Goal: Use online tool/utility: Utilize a website feature to perform a specific function

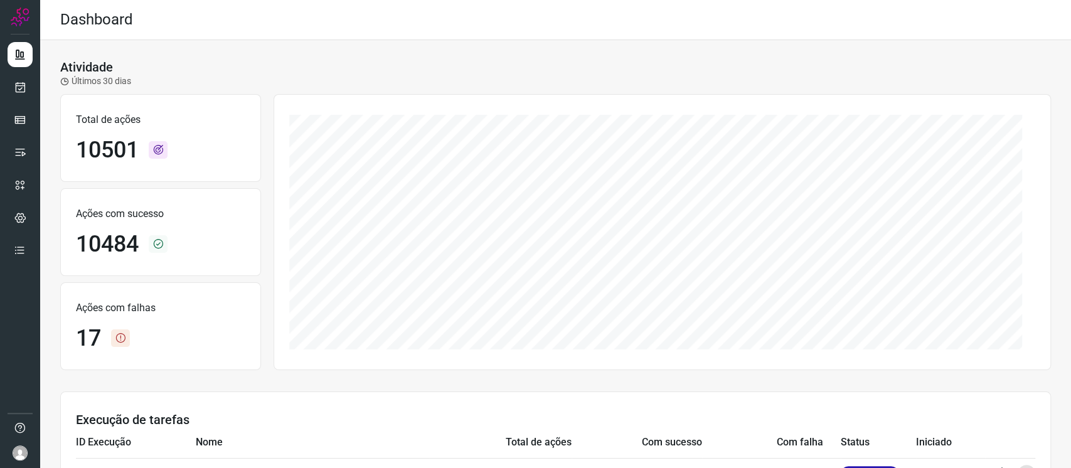
click at [34, 84] on div at bounding box center [20, 234] width 40 height 468
click at [28, 83] on link at bounding box center [20, 87] width 25 height 25
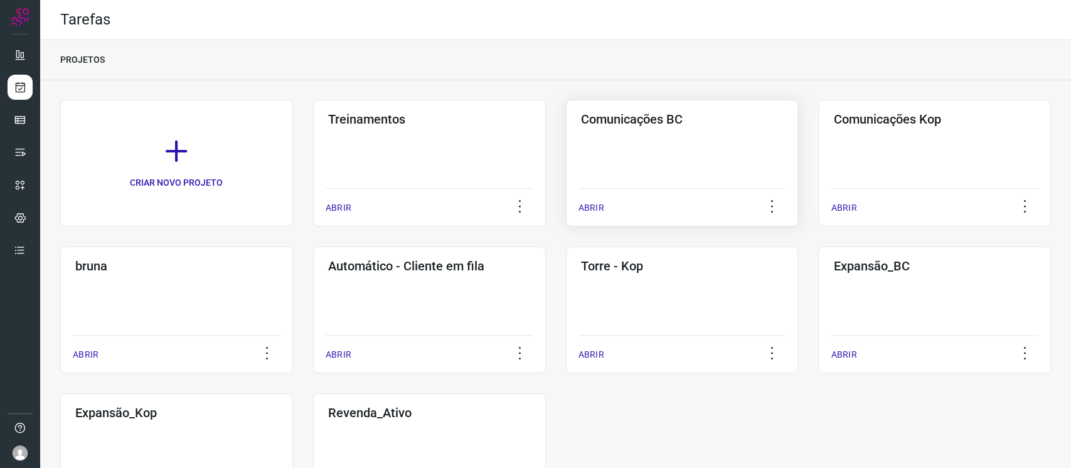
click at [684, 153] on div "Comunicações BC ABRIR" at bounding box center [682, 163] width 233 height 127
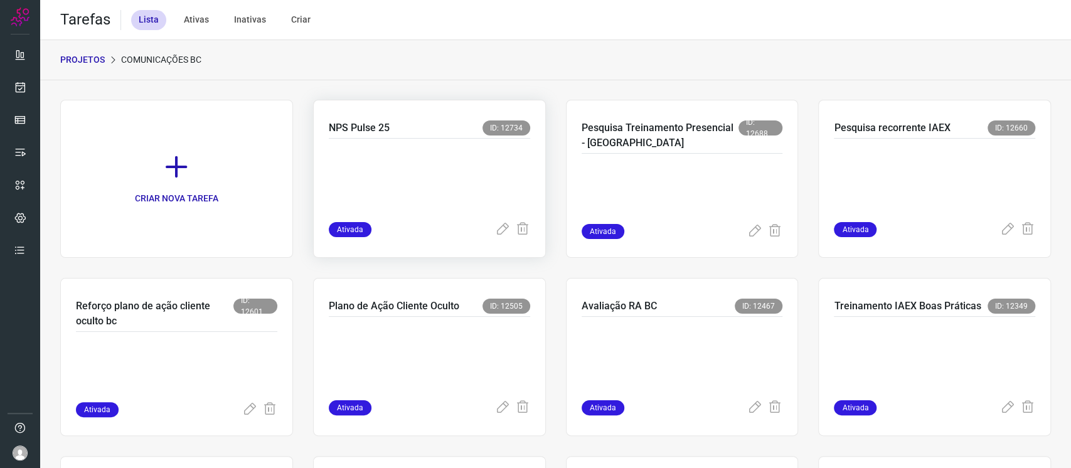
click at [421, 177] on p at bounding box center [423, 177] width 188 height 63
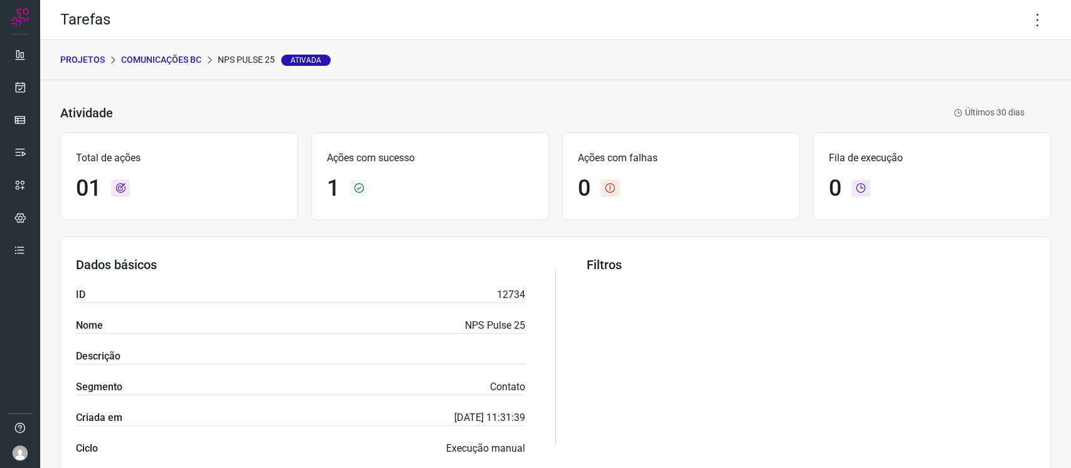
click at [1010, 19] on div "Tarefas" at bounding box center [555, 20] width 1030 height 40
click at [1024, 23] on icon at bounding box center [1037, 20] width 26 height 26
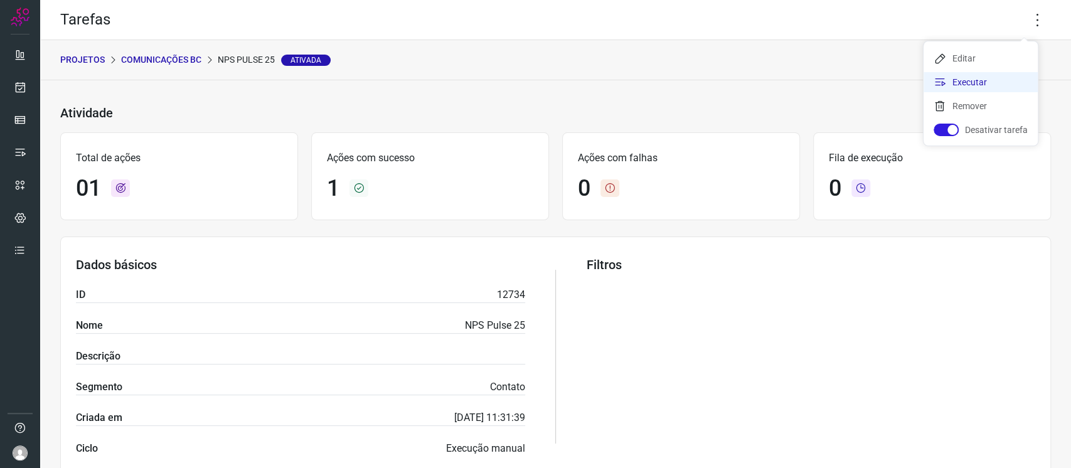
click at [966, 81] on li "Executar" at bounding box center [980, 82] width 114 height 20
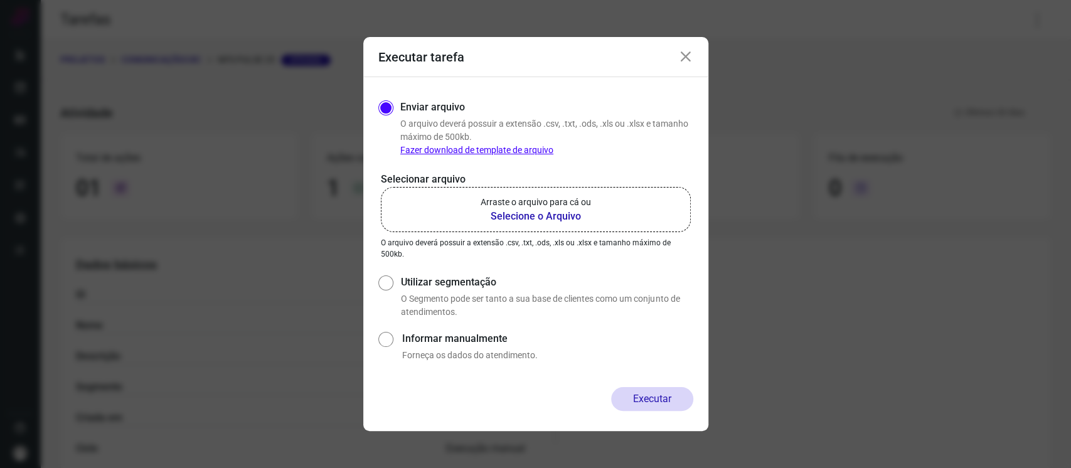
click at [580, 196] on p "Arraste o arquivo para cá ou" at bounding box center [535, 202] width 110 height 13
click at [0, 0] on input "Arraste o arquivo para cá ou Selecione o Arquivo" at bounding box center [0, 0] width 0 height 0
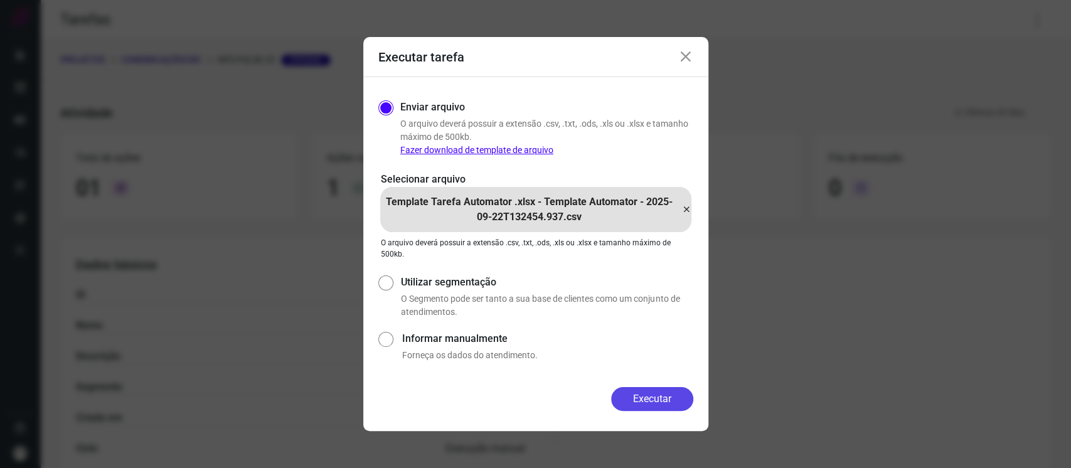
click at [657, 393] on button "Executar" at bounding box center [652, 399] width 82 height 24
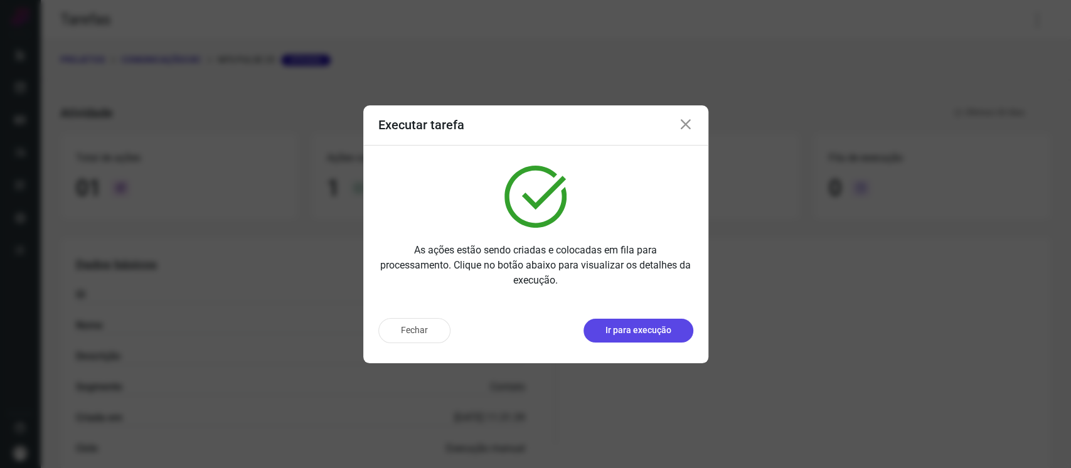
click at [644, 324] on p "Ir para execução" at bounding box center [638, 330] width 66 height 13
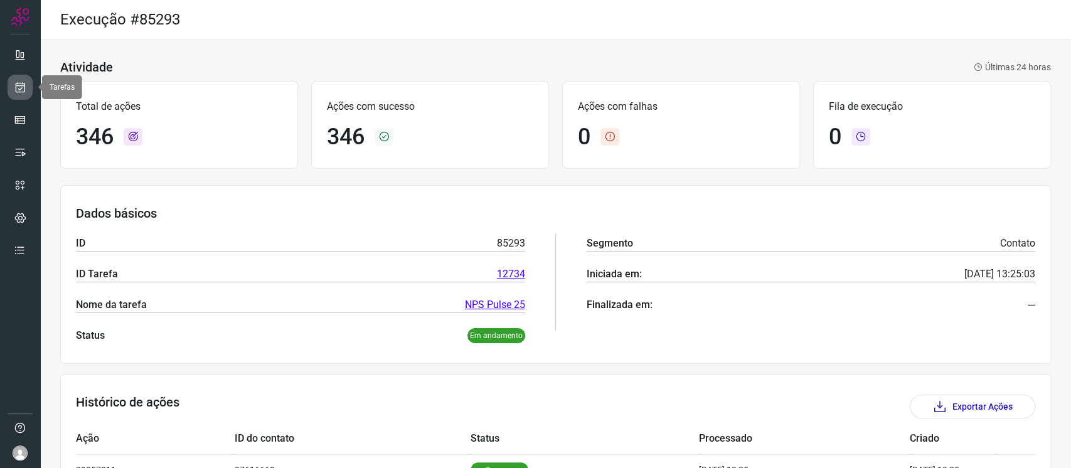
click at [11, 85] on link at bounding box center [20, 87] width 25 height 25
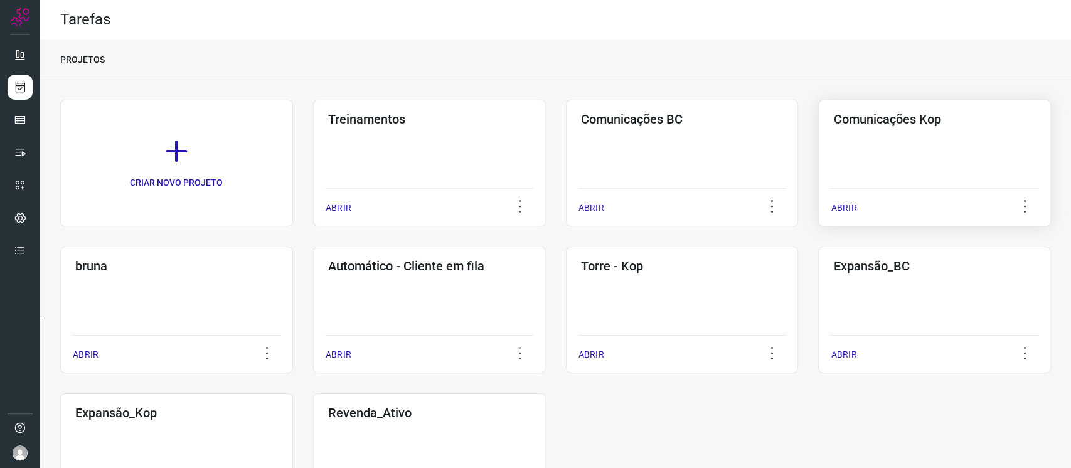
click at [867, 115] on h3 "Comunicações Kop" at bounding box center [934, 119] width 203 height 15
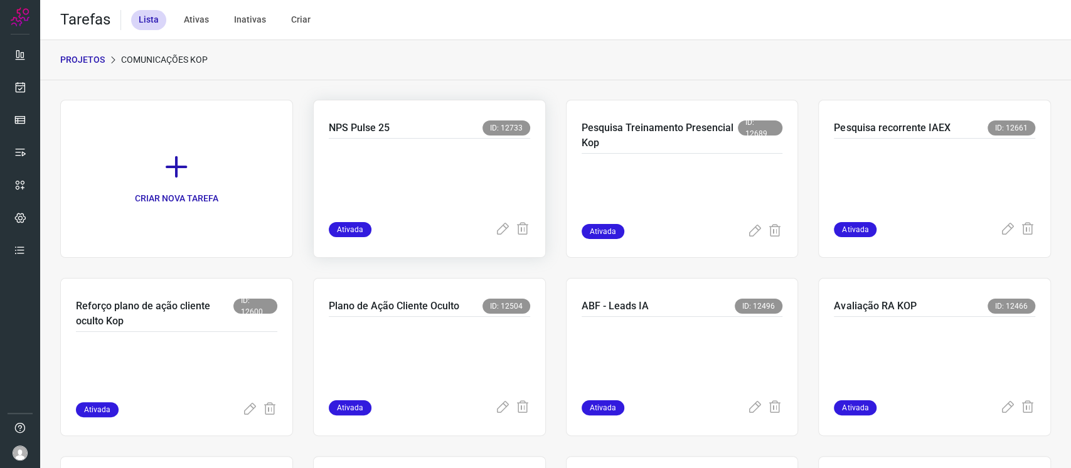
click at [402, 204] on p at bounding box center [423, 177] width 188 height 63
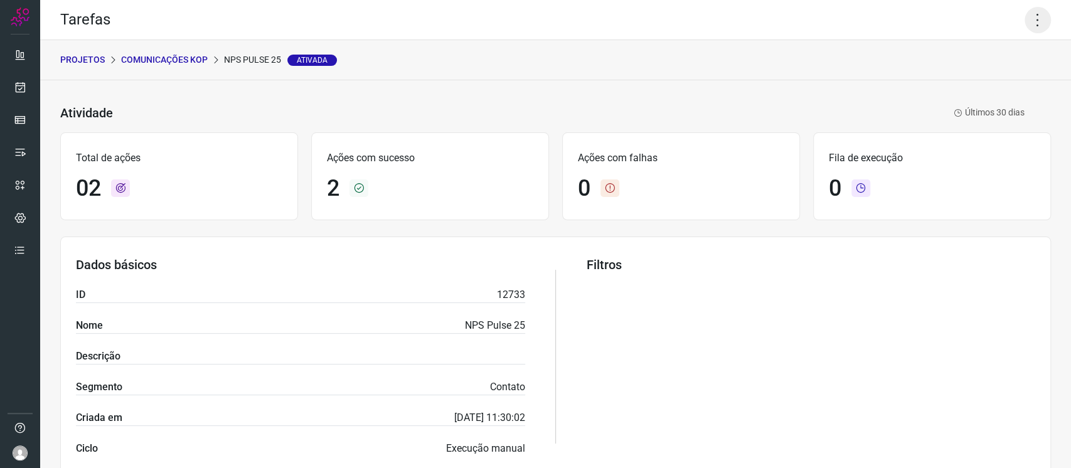
click at [1024, 15] on icon at bounding box center [1037, 20] width 26 height 26
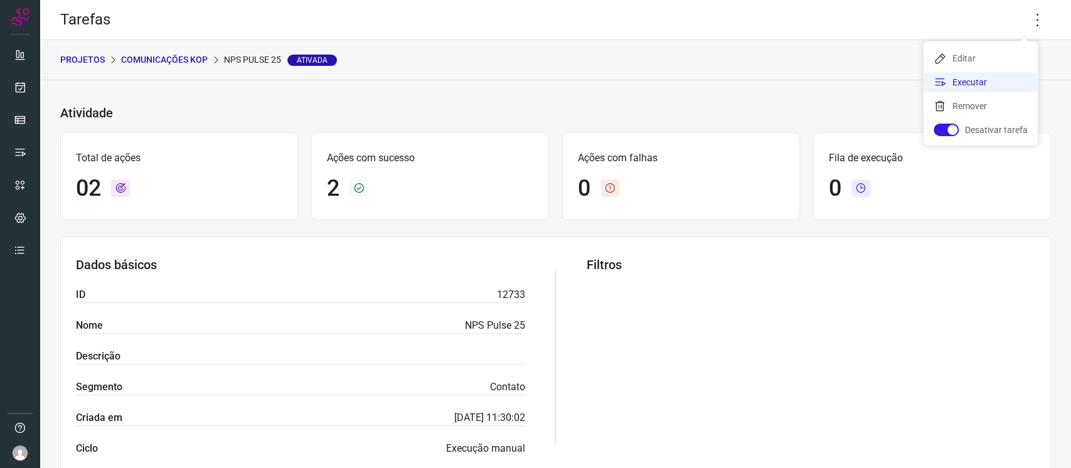
click at [963, 88] on li "Executar" at bounding box center [980, 82] width 114 height 20
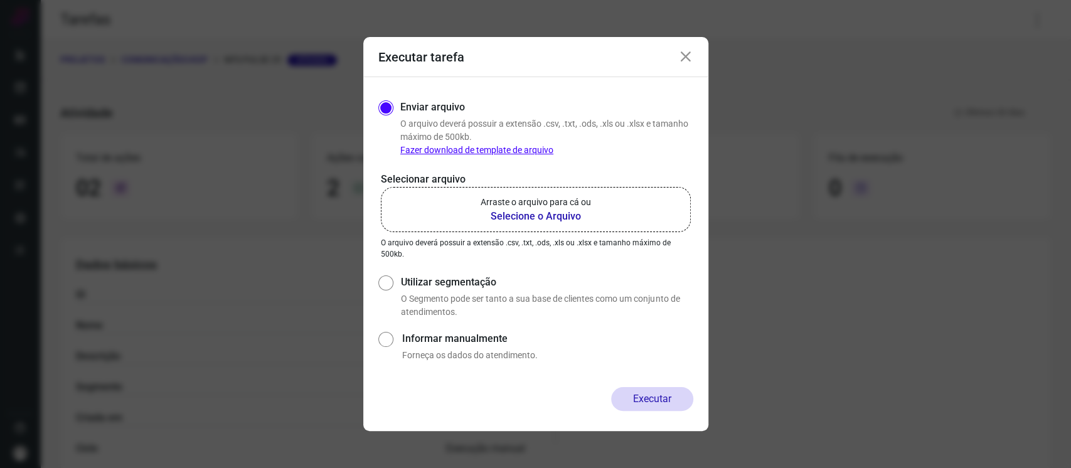
click at [612, 209] on label "Arraste o arquivo para cá ou Selecione o Arquivo" at bounding box center [536, 209] width 310 height 45
click at [0, 0] on input "Arraste o arquivo para cá ou Selecione o Arquivo" at bounding box center [0, 0] width 0 height 0
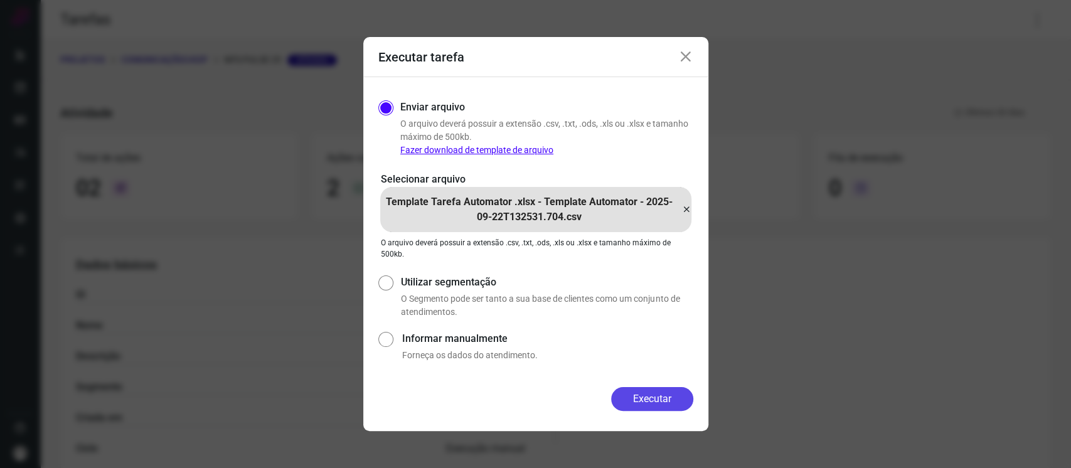
click at [671, 396] on button "Executar" at bounding box center [652, 399] width 82 height 24
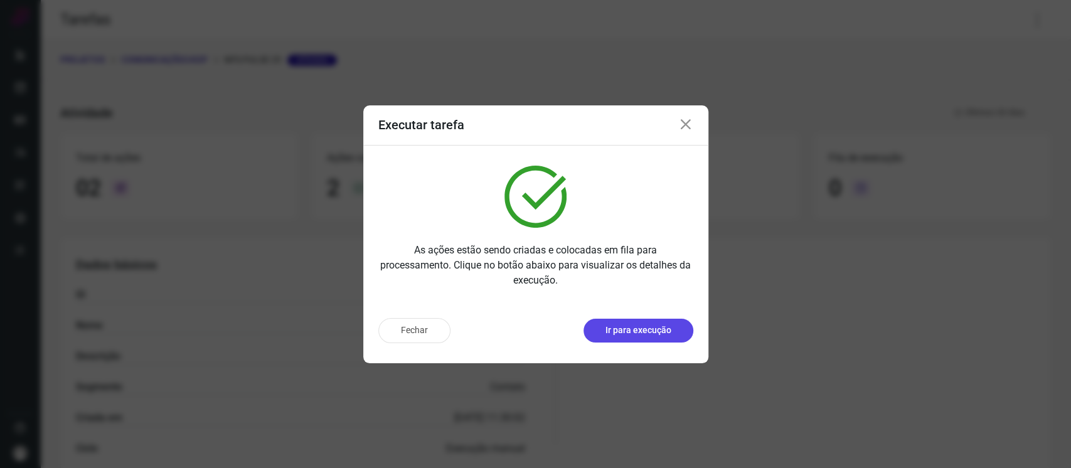
click at [651, 319] on button "Ir para execução" at bounding box center [638, 331] width 110 height 24
